Goal: Task Accomplishment & Management: Manage account settings

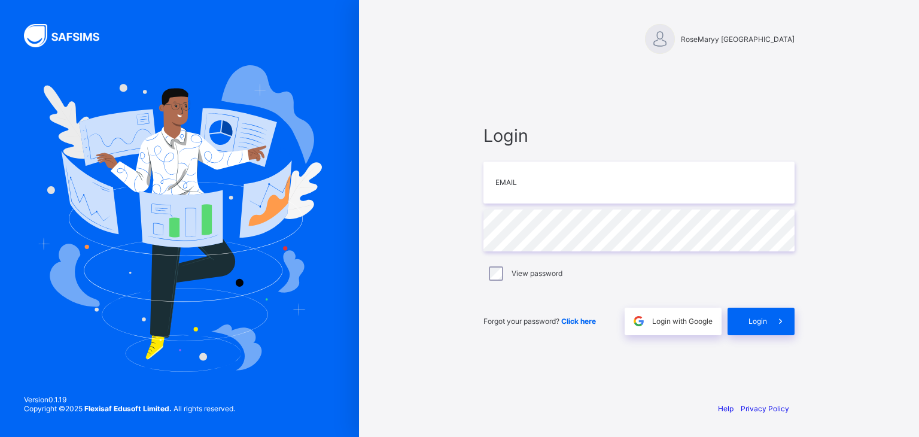
click at [499, 299] on div "Forgot your password? Click here Login with Google Login" at bounding box center [638, 314] width 311 height 39
click at [689, 41] on span "RoseMaryy [GEOGRAPHIC_DATA]" at bounding box center [738, 39] width 114 height 9
click at [645, 47] on div at bounding box center [660, 39] width 30 height 30
click at [577, 324] on span "Click here" at bounding box center [578, 320] width 35 height 9
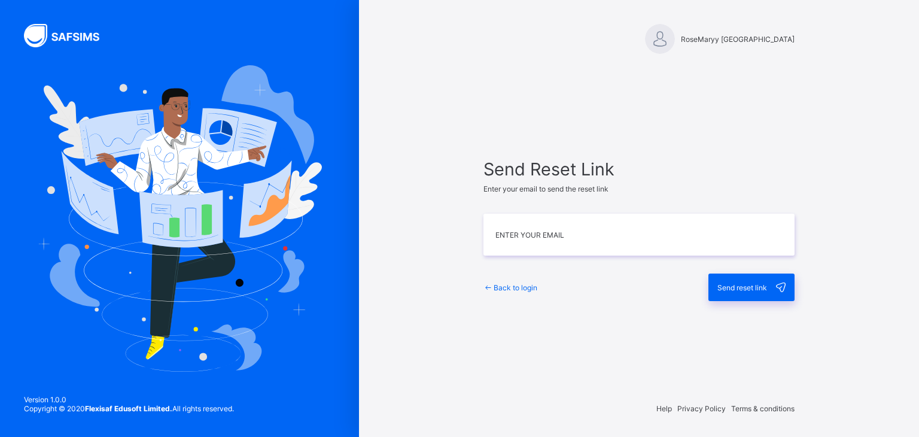
click at [514, 285] on span "Back to login" at bounding box center [515, 287] width 44 height 9
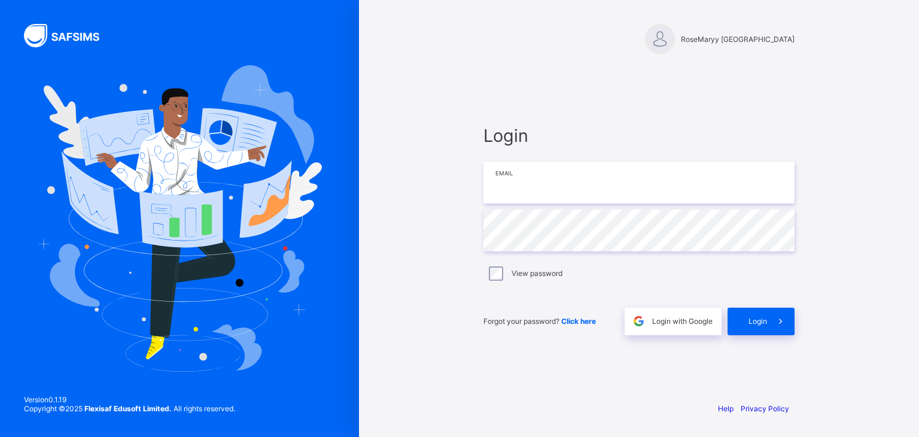
click at [524, 180] on input "email" at bounding box center [638, 182] width 311 height 42
type input "**********"
click at [766, 328] on div "Login" at bounding box center [760, 321] width 67 height 28
